Goal: Transaction & Acquisition: Purchase product/service

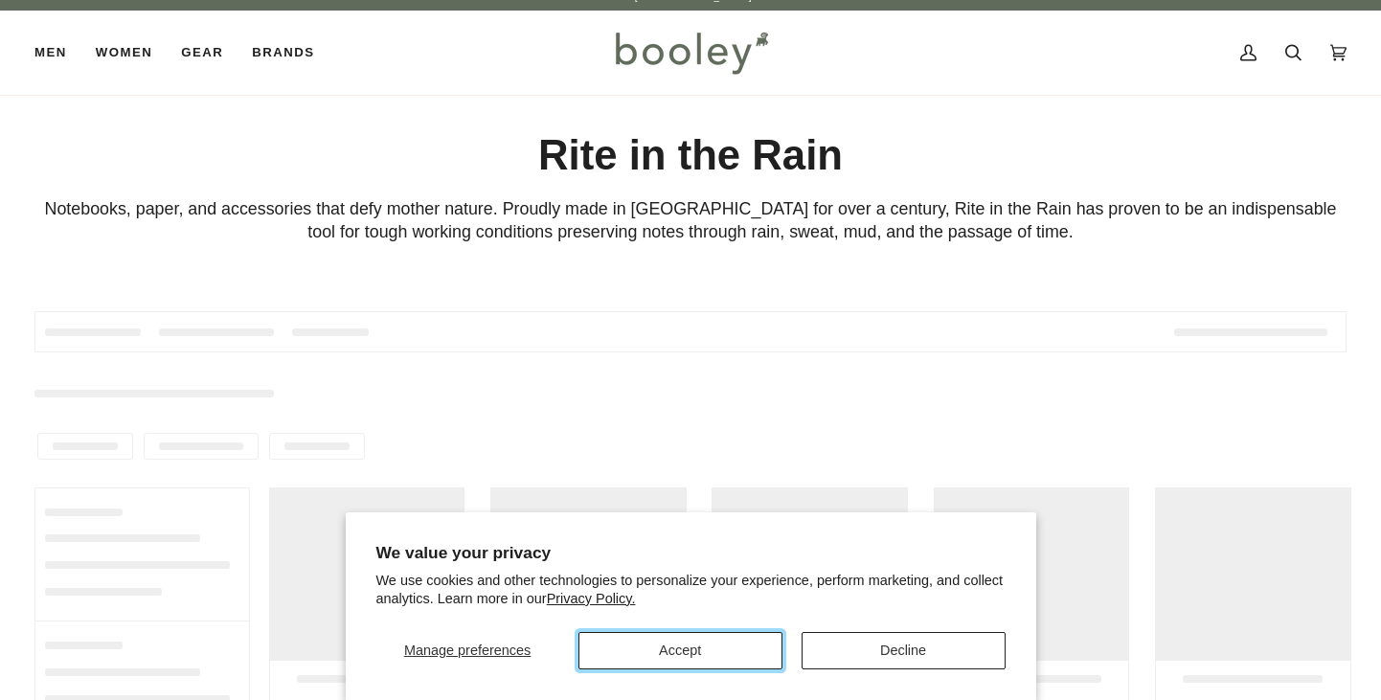
click at [681, 635] on button "Accept" at bounding box center [681, 650] width 204 height 37
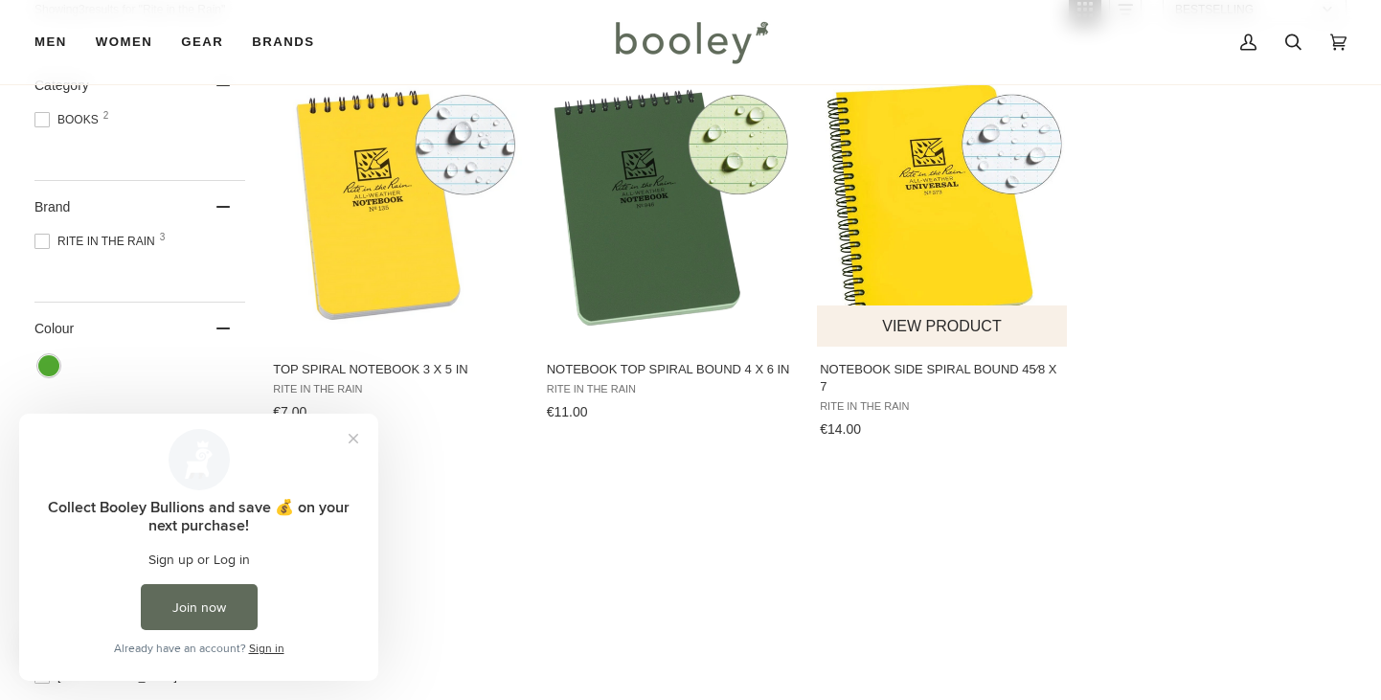
click at [945, 332] on button "View product" at bounding box center [942, 326] width 250 height 41
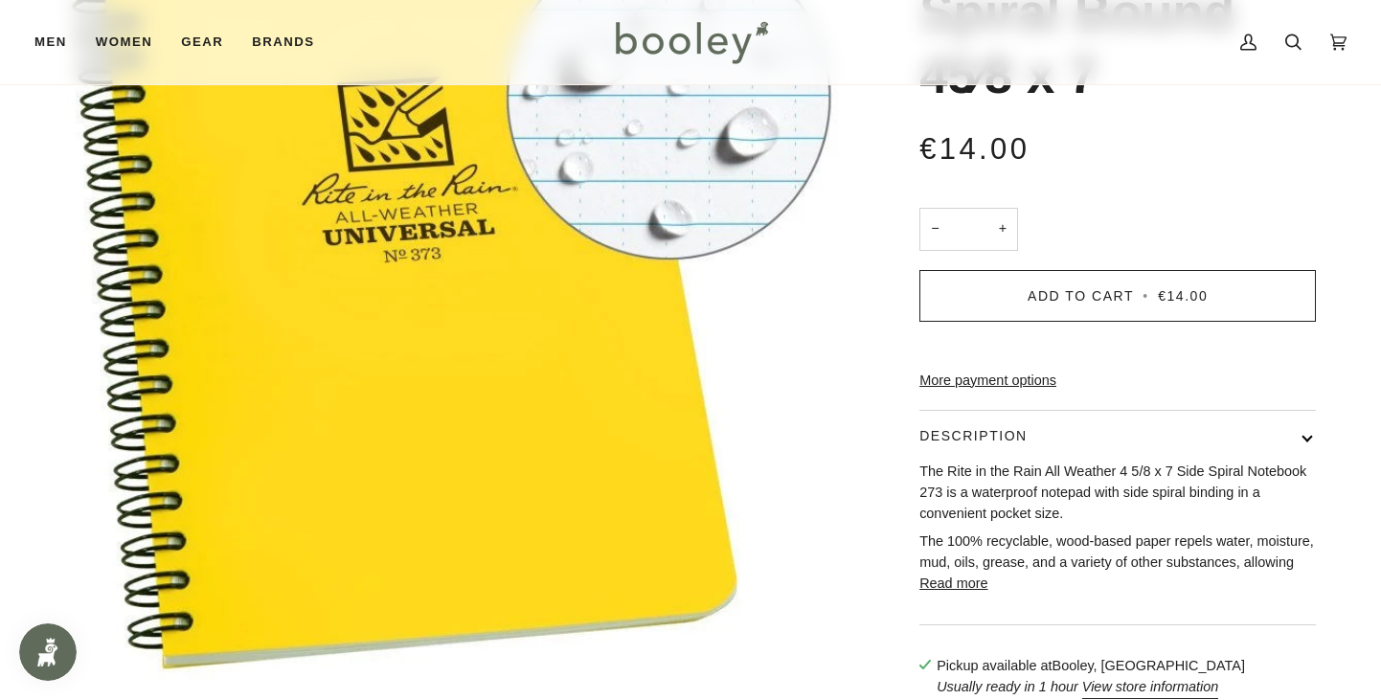
scroll to position [534, 0]
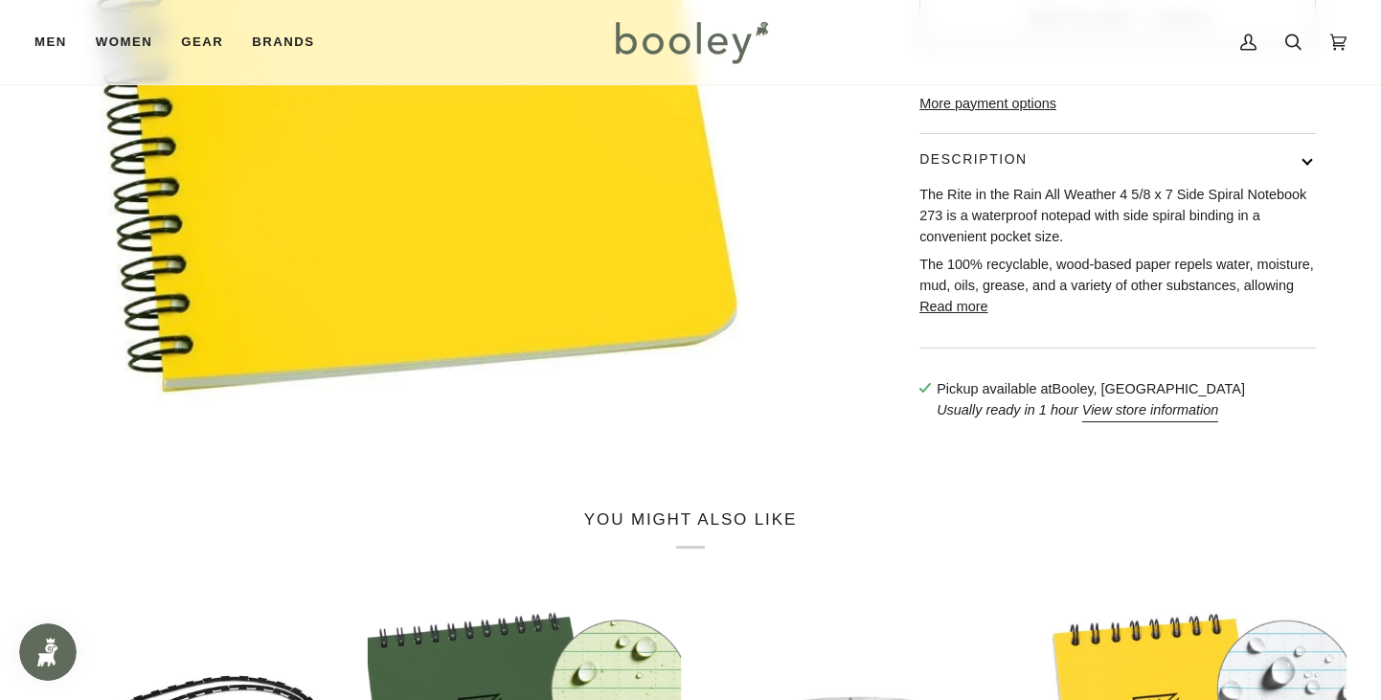
click at [1021, 174] on button "Description" at bounding box center [1118, 159] width 397 height 51
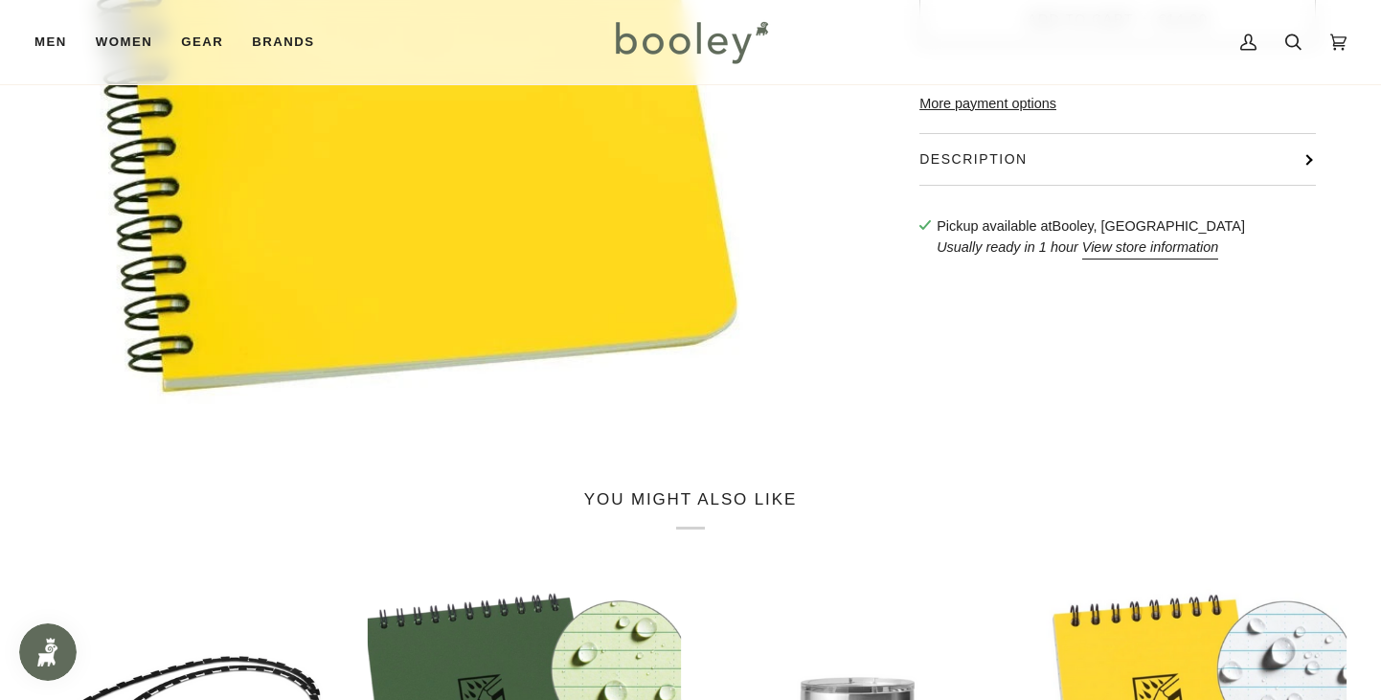
click at [1021, 174] on button "Description" at bounding box center [1118, 159] width 397 height 51
click at [1019, 181] on button "Description" at bounding box center [1118, 159] width 397 height 51
click at [1034, 185] on button "Description" at bounding box center [1118, 159] width 397 height 51
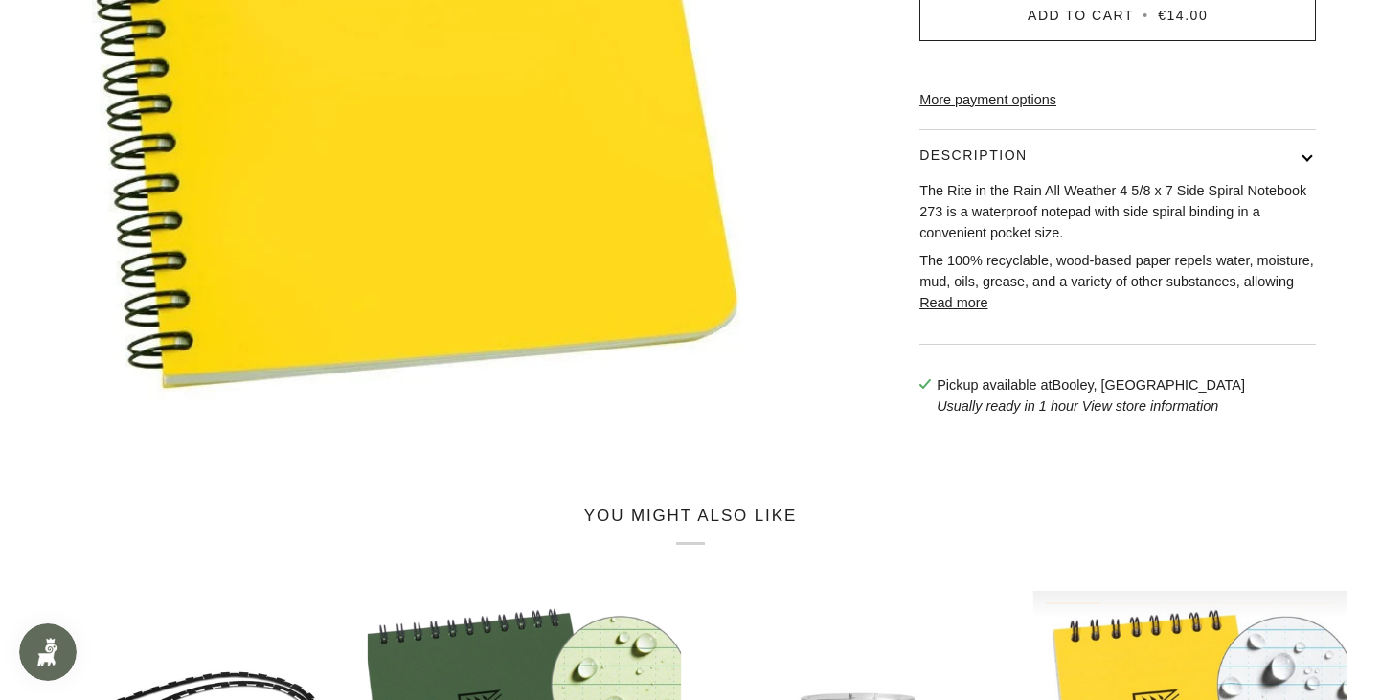
scroll to position [0, 0]
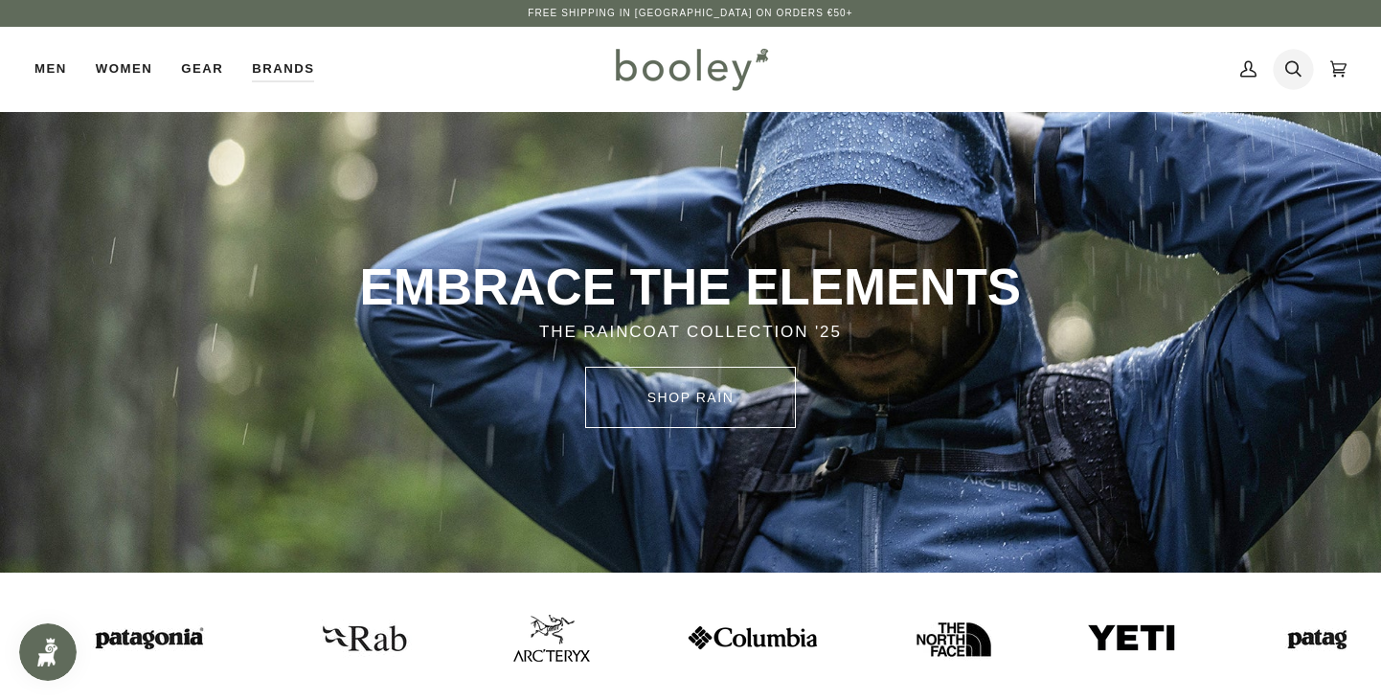
click at [1300, 80] on icon at bounding box center [1293, 69] width 16 height 29
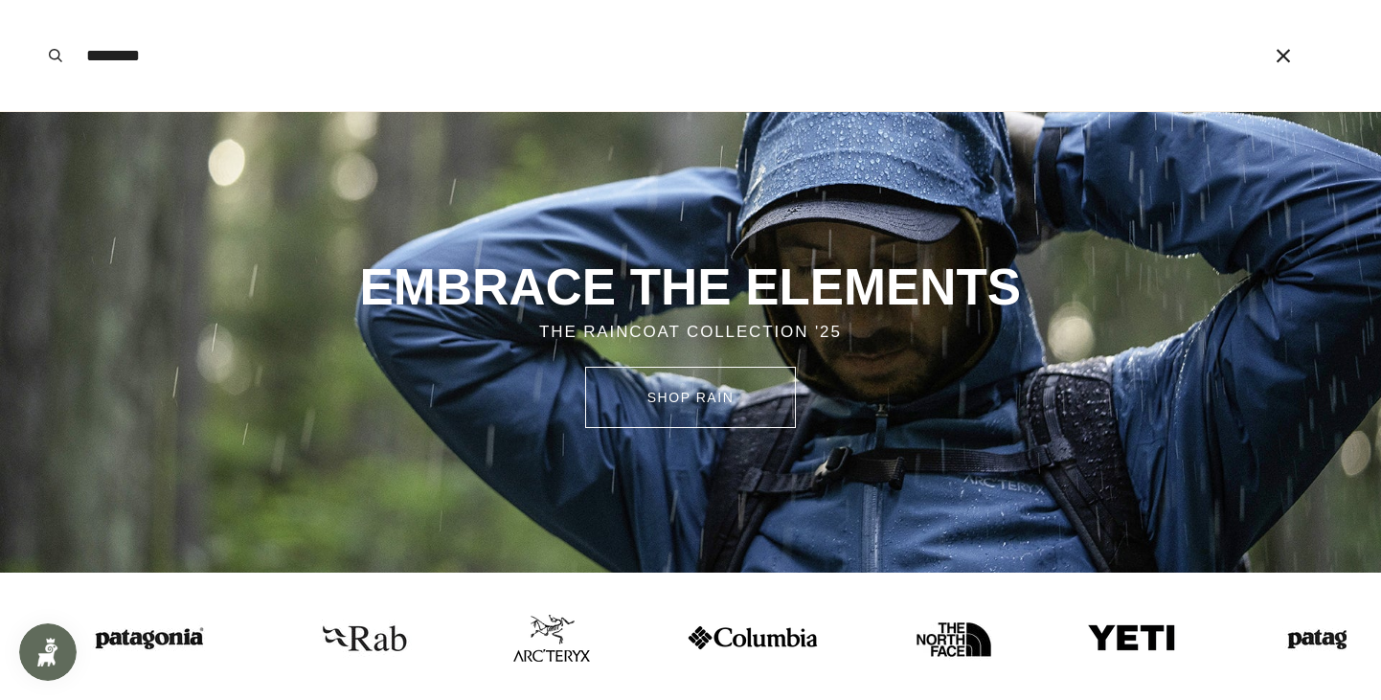
type input "********"
click at [34, 0] on button "Search" at bounding box center [55, 55] width 42 height 111
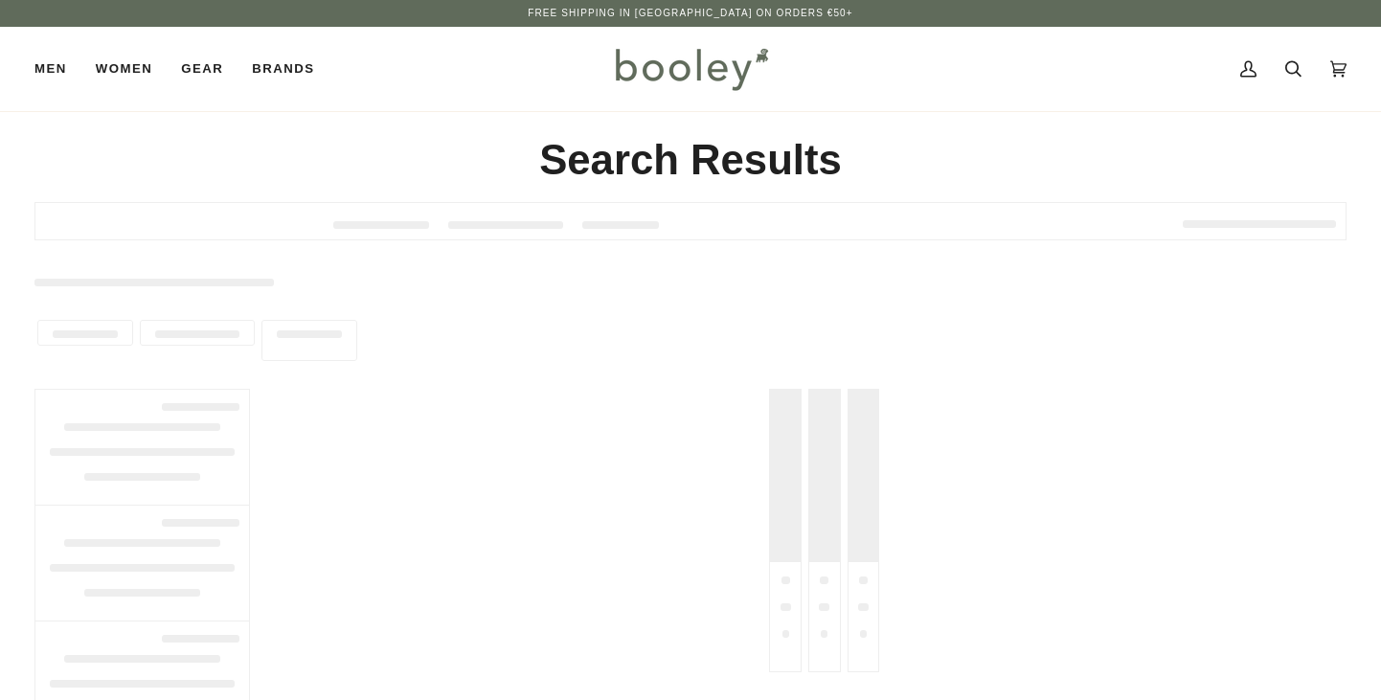
type input "********"
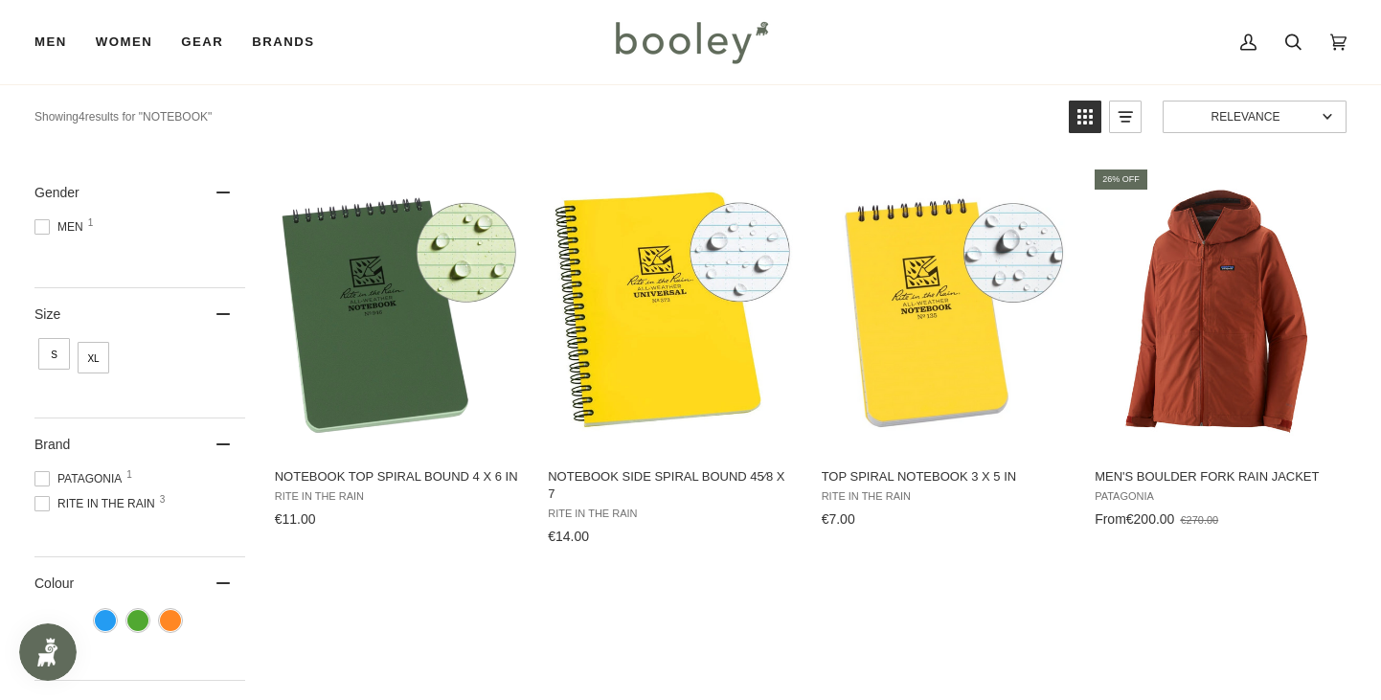
scroll to position [162, 0]
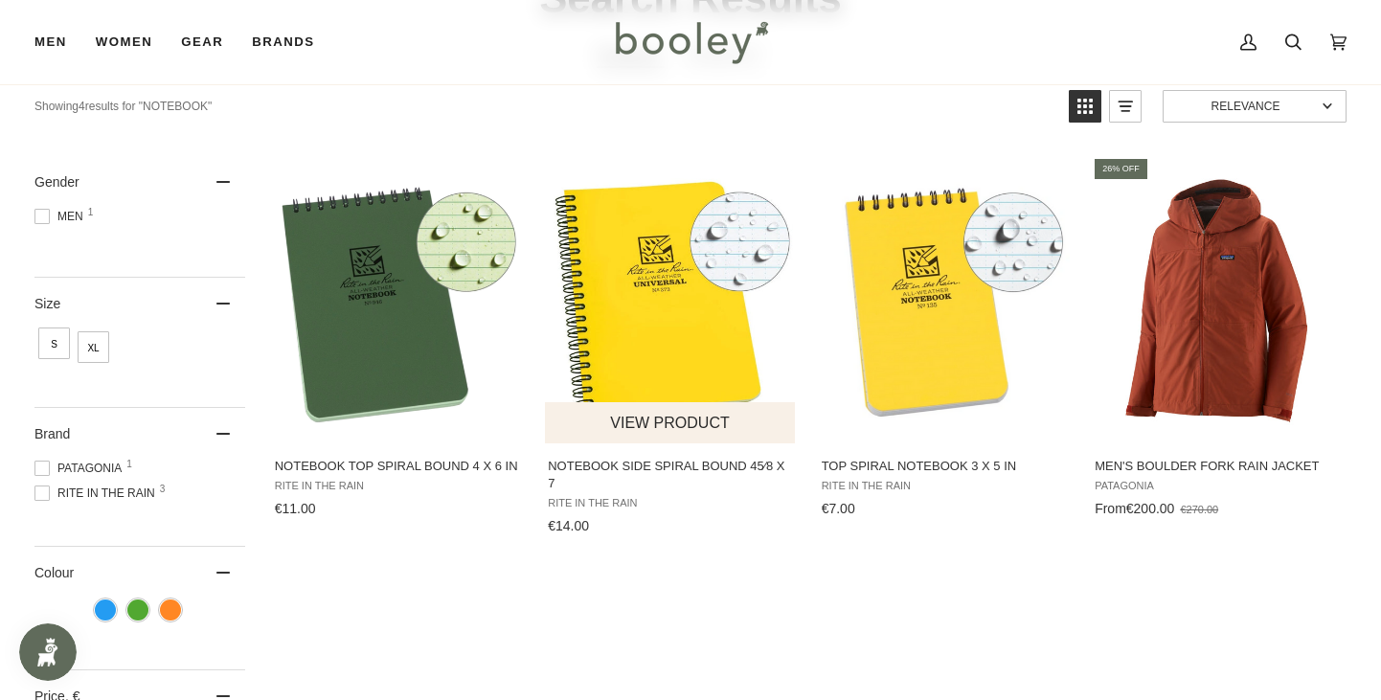
click at [688, 324] on img "Notebook Side Spiral Bound 45⁄8 x 7" at bounding box center [671, 299] width 252 height 252
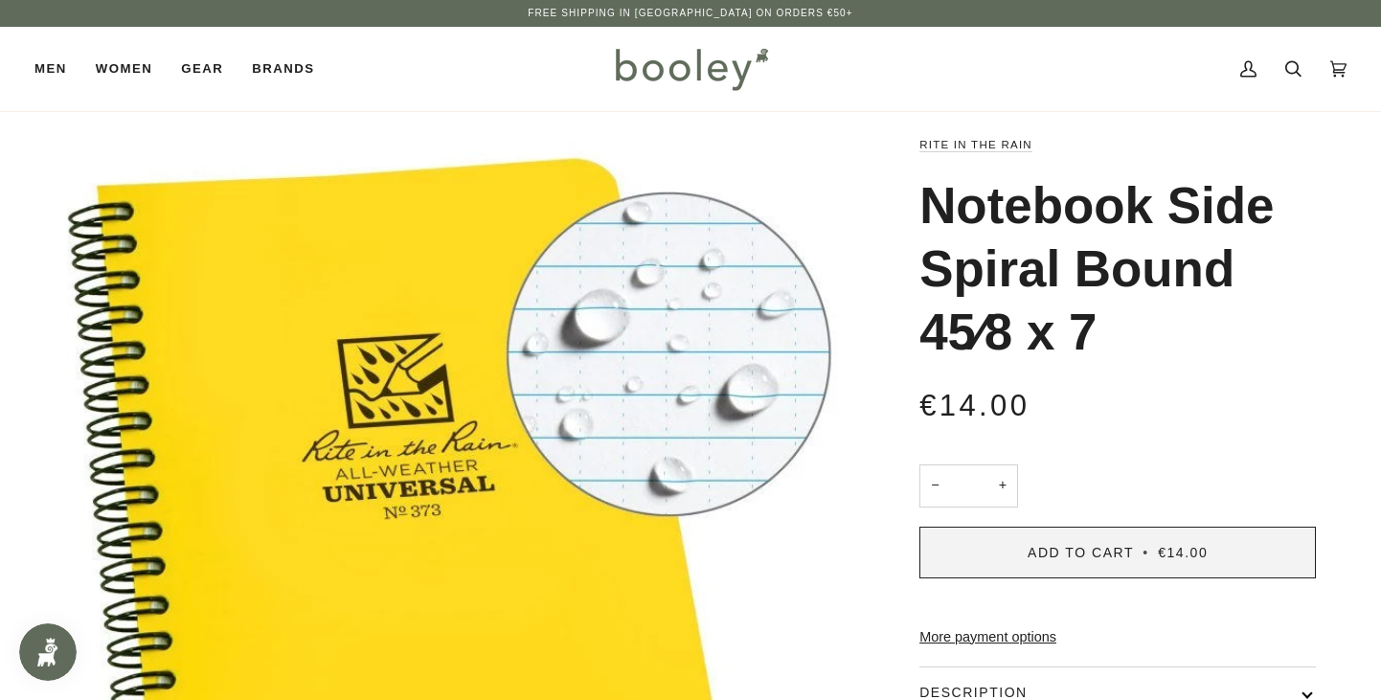
click at [1158, 554] on span "€14.00" at bounding box center [1183, 552] width 50 height 15
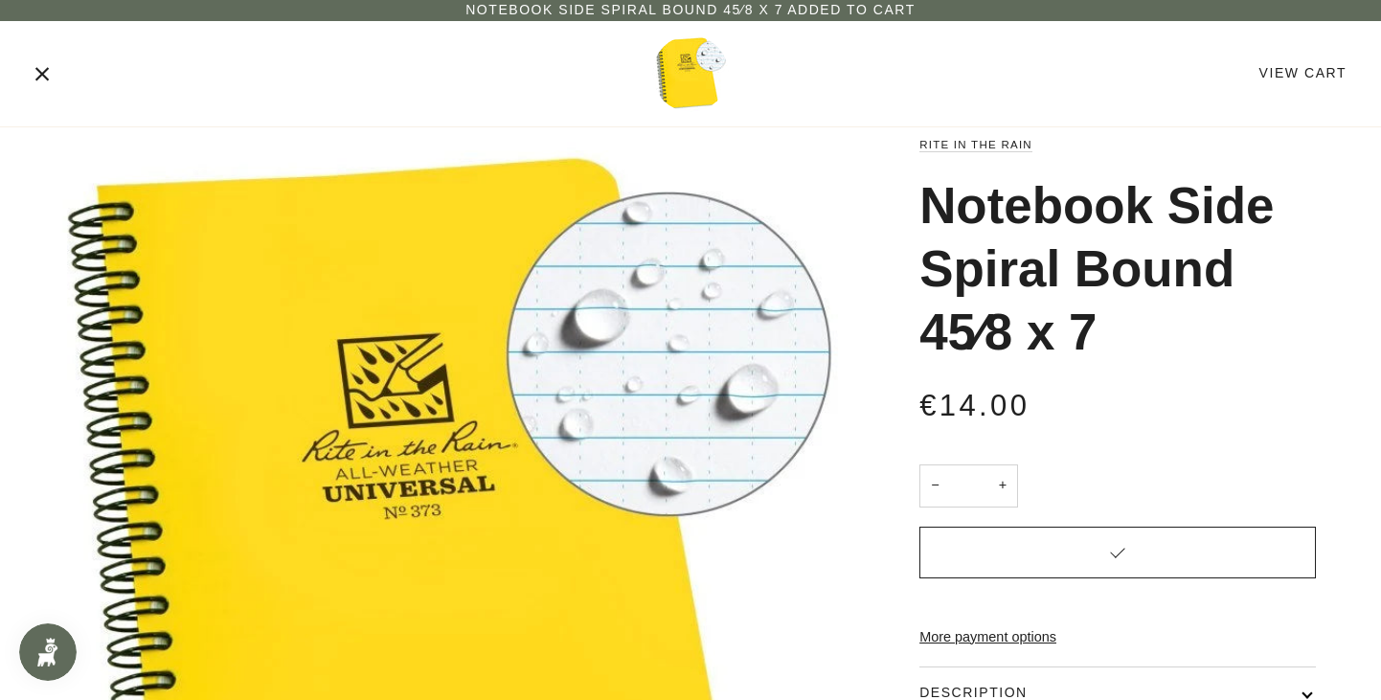
click at [1330, 63] on div "View Cart" at bounding box center [1135, 73] width 421 height 21
click at [1330, 78] on link "View Cart" at bounding box center [1303, 72] width 87 height 15
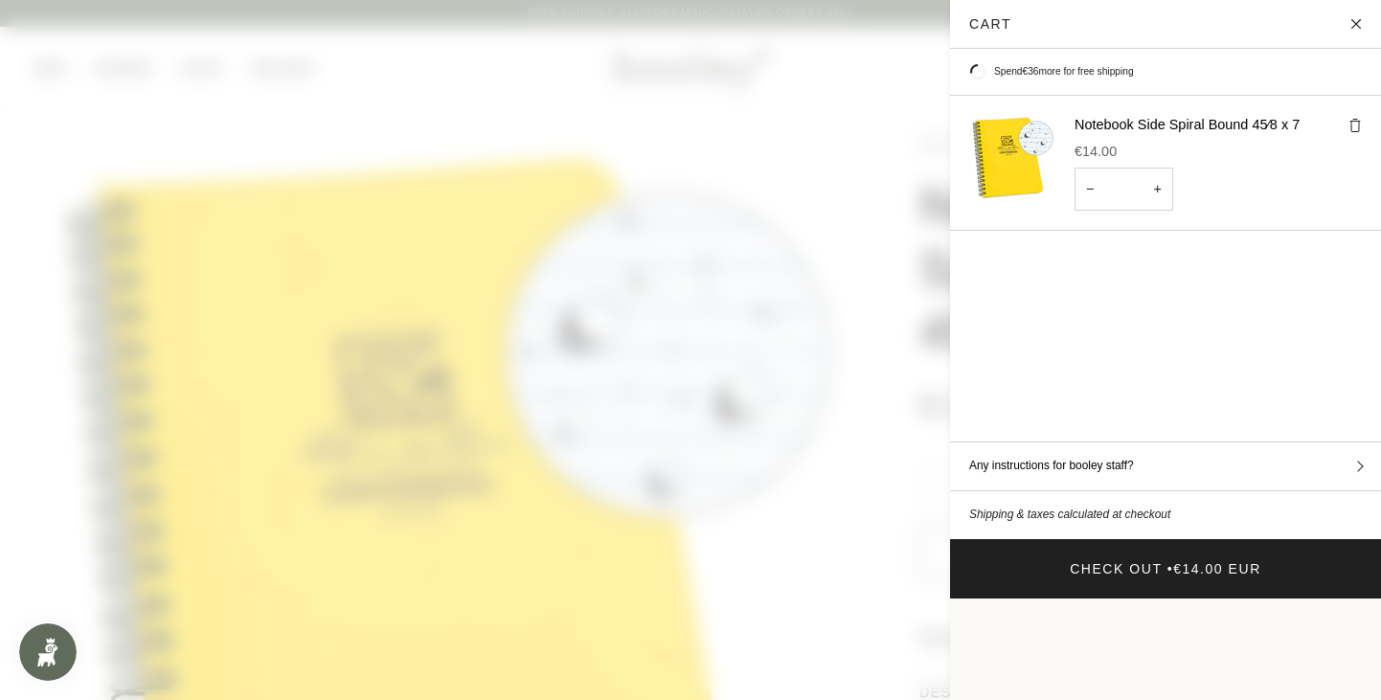
click at [1004, 165] on img "Cart" at bounding box center [1012, 158] width 86 height 86
